Goal: Find specific page/section: Find specific page/section

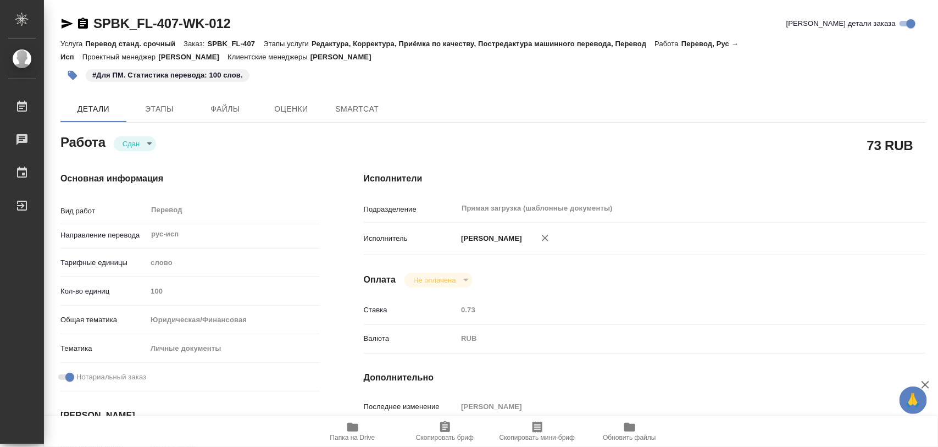
type textarea "x"
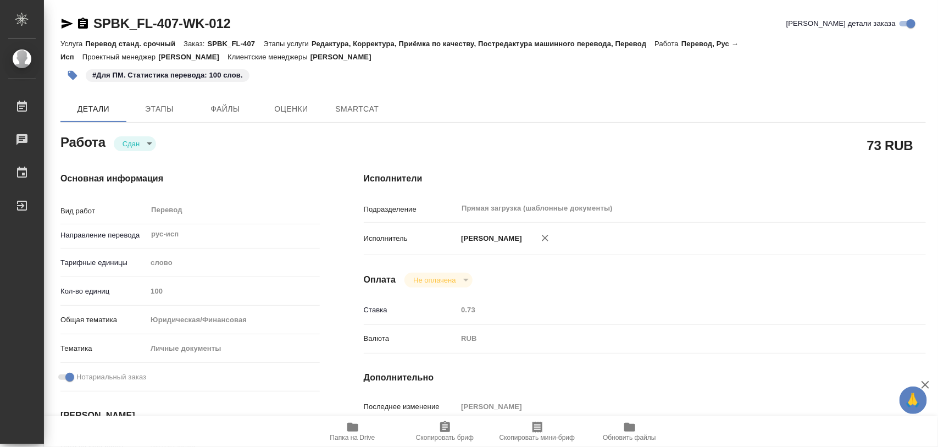
type textarea "x"
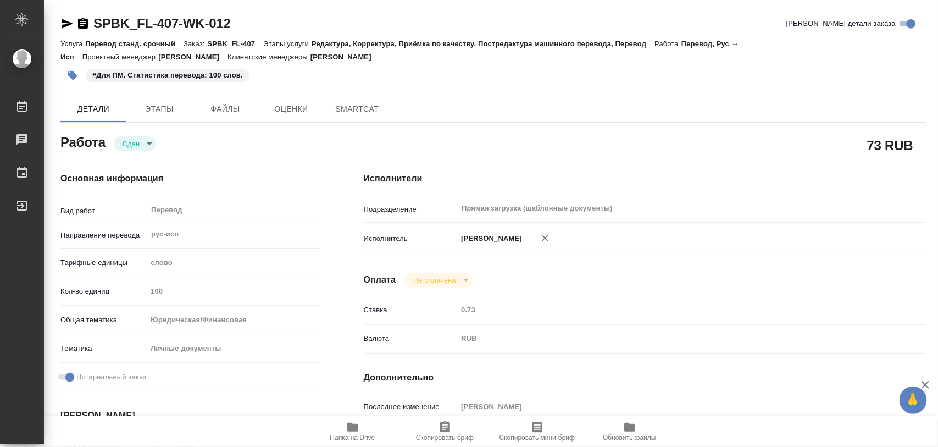
type textarea "x"
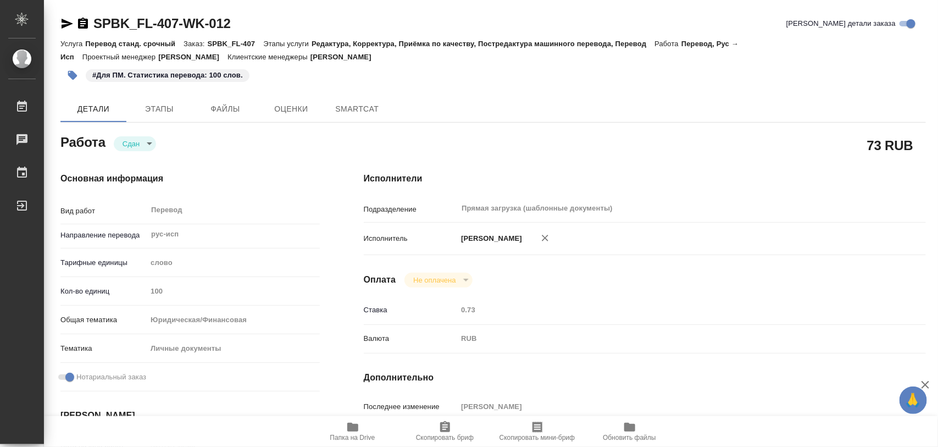
type textarea "x"
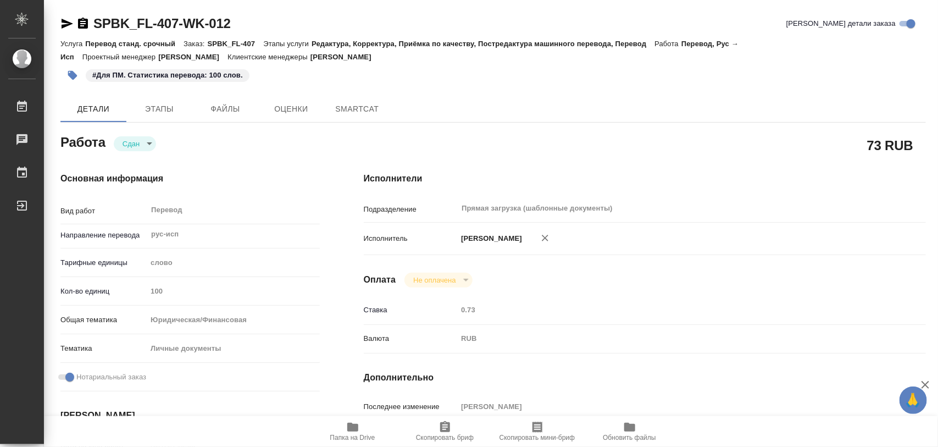
type textarea "x"
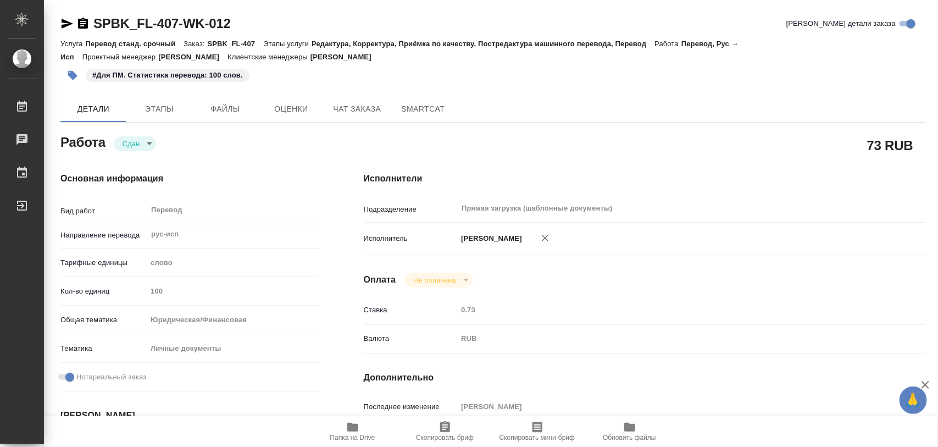
type textarea "x"
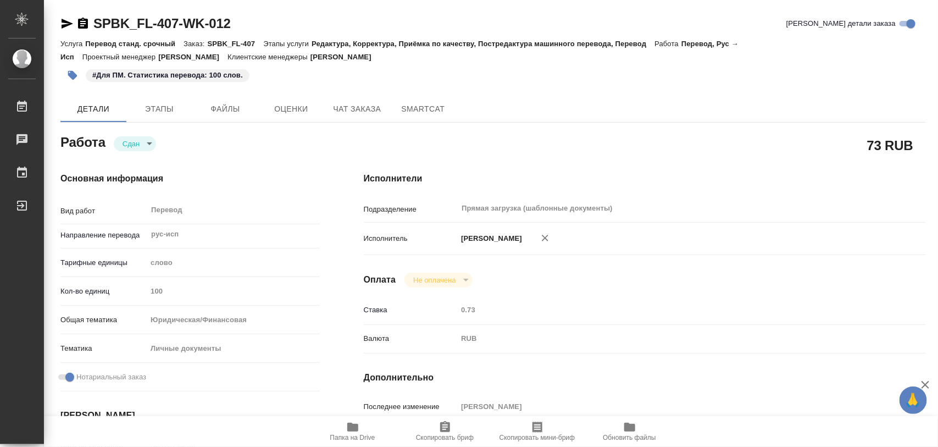
click at [356, 434] on span "Папка на Drive" at bounding box center [352, 438] width 45 height 8
type textarea "x"
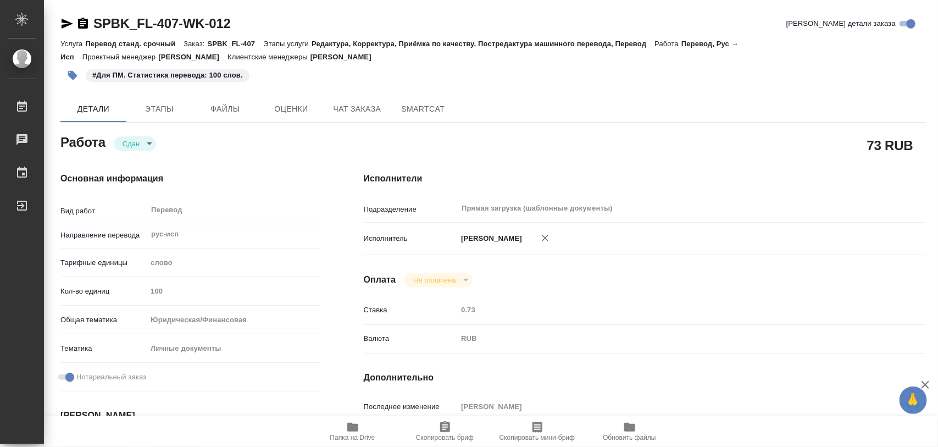
type textarea "x"
